Goal: Task Accomplishment & Management: Use online tool/utility

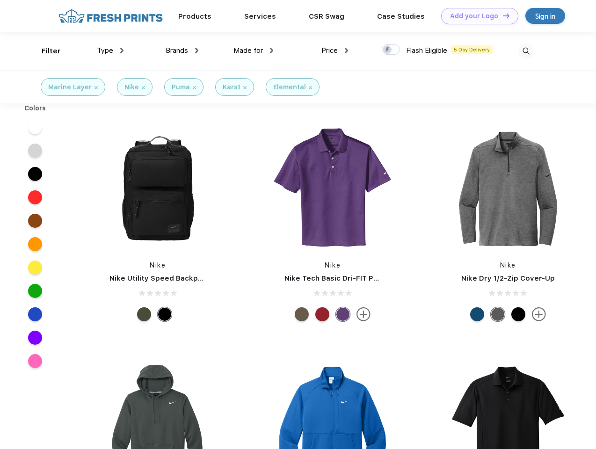
scroll to position [0, 0]
click at [476, 16] on link "Add your Logo Design Tool" at bounding box center [479, 16] width 77 height 16
click at [0, 0] on div "Design Tool" at bounding box center [0, 0] width 0 height 0
click at [502, 15] on link "Add your Logo Design Tool" at bounding box center [479, 16] width 77 height 16
click at [45, 51] on div "Filter" at bounding box center [51, 51] width 19 height 11
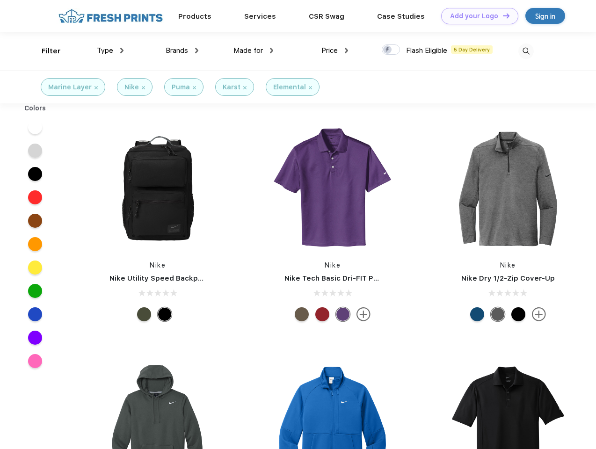
click at [110, 51] on span "Type" at bounding box center [105, 50] width 16 height 8
click at [182, 51] on span "Brands" at bounding box center [177, 50] width 22 height 8
click at [253, 51] on span "Made for" at bounding box center [247, 50] width 29 height 8
click at [335, 51] on span "Price" at bounding box center [329, 50] width 16 height 8
click at [391, 50] on div at bounding box center [391, 49] width 18 height 10
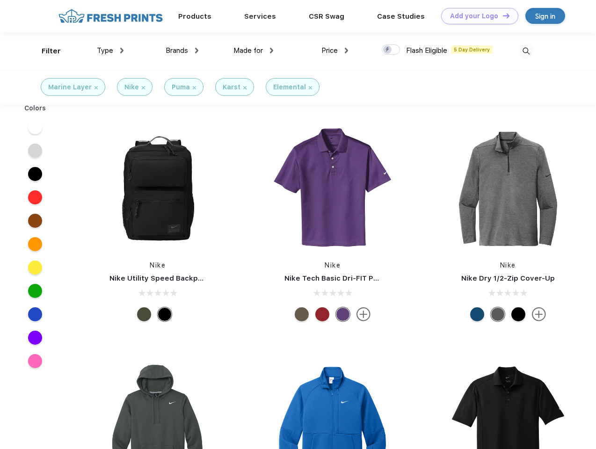
click at [388, 50] on input "checkbox" at bounding box center [385, 47] width 6 height 6
click at [526, 51] on img at bounding box center [525, 50] width 15 height 15
